Goal: Information Seeking & Learning: Check status

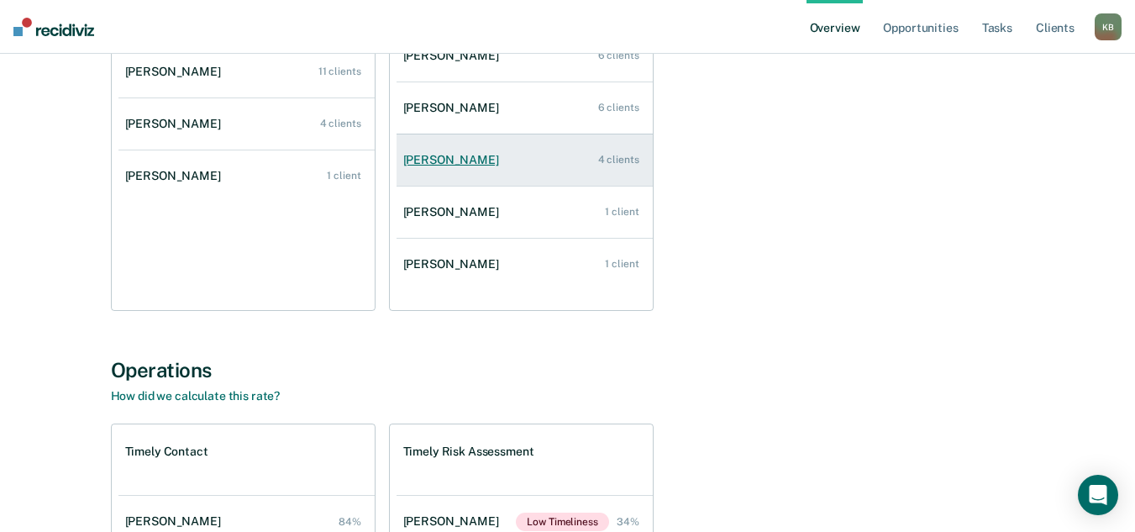
scroll to position [336, 0]
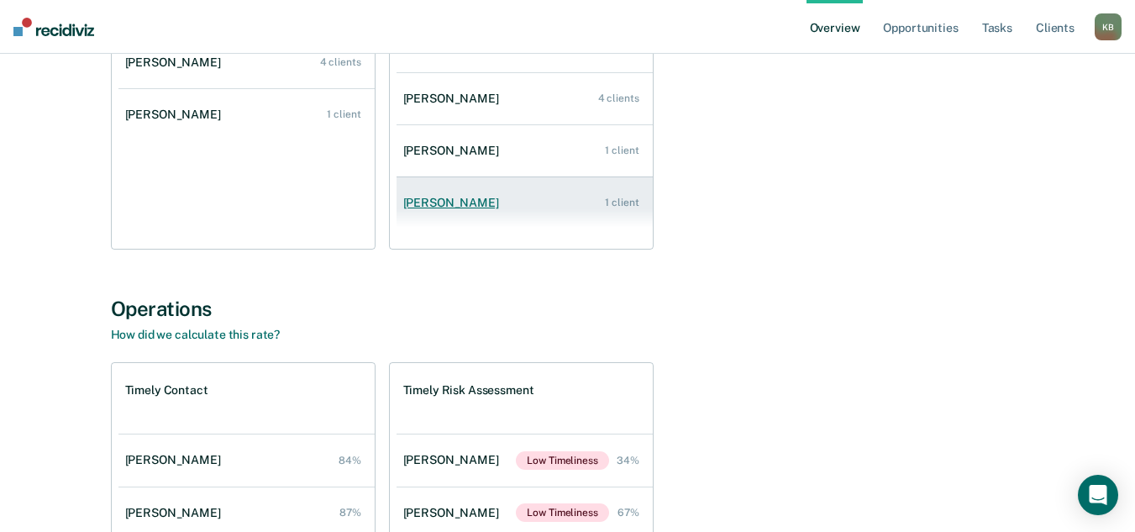
click at [531, 202] on link "[PERSON_NAME] 1 client" at bounding box center [525, 203] width 256 height 48
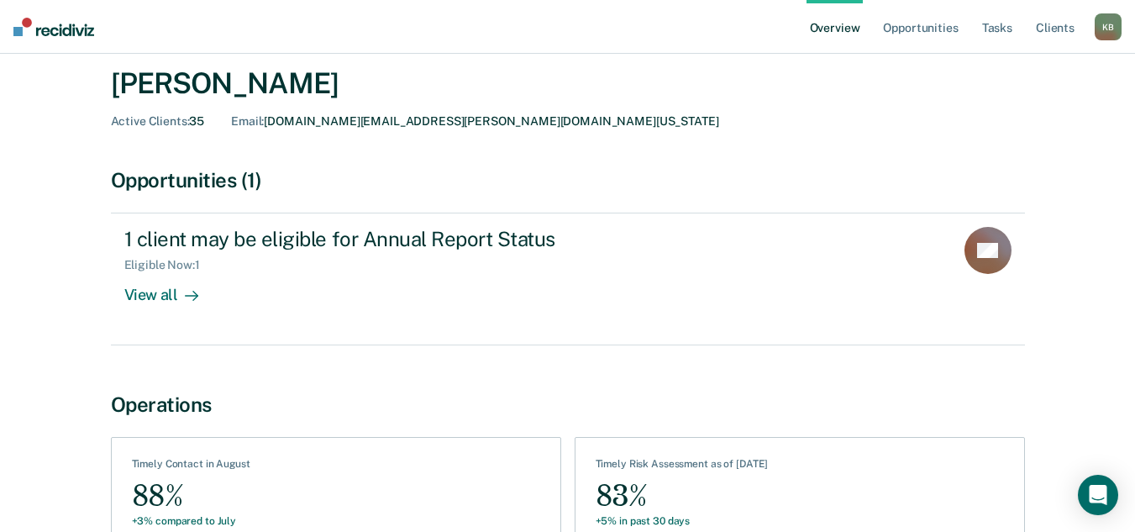
scroll to position [84, 0]
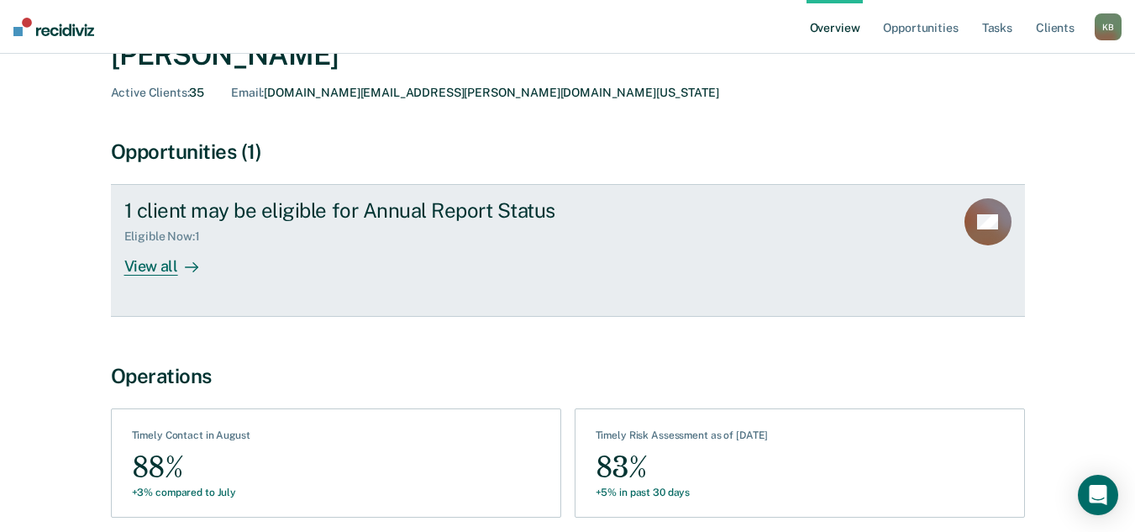
click at [281, 255] on div "1 client may be eligible for Annual Report Status Eligible Now : 1 View all" at bounding box center [439, 236] width 630 height 77
